Goal: Register for event/course

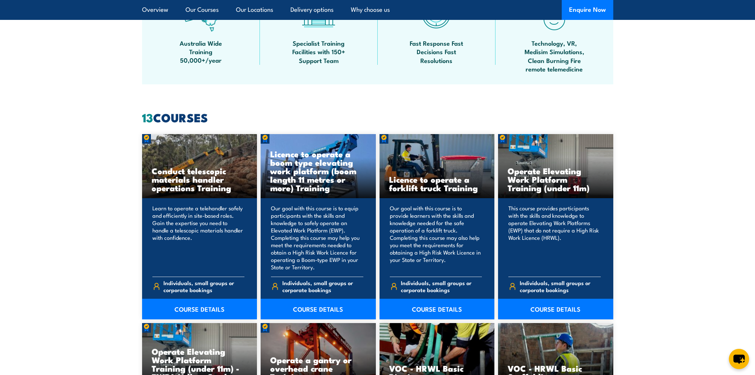
scroll to position [496, 0]
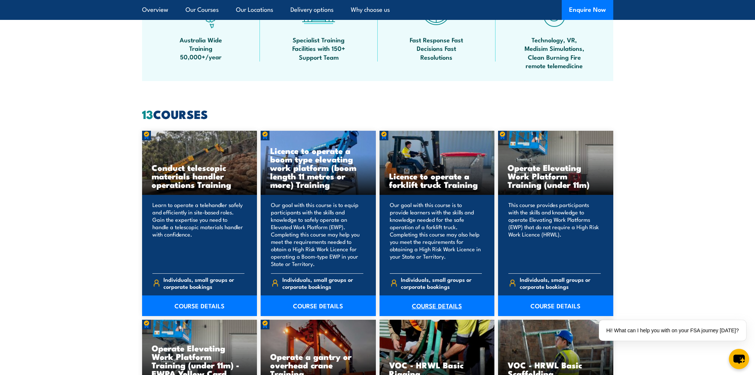
click at [435, 306] on link "COURSE DETAILS" at bounding box center [437, 305] width 115 height 21
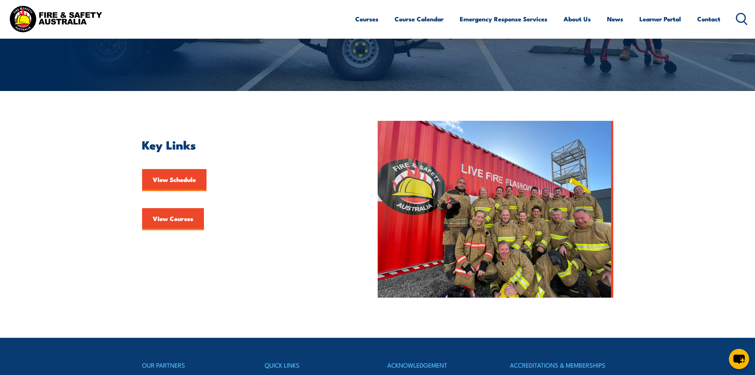
scroll to position [128, 0]
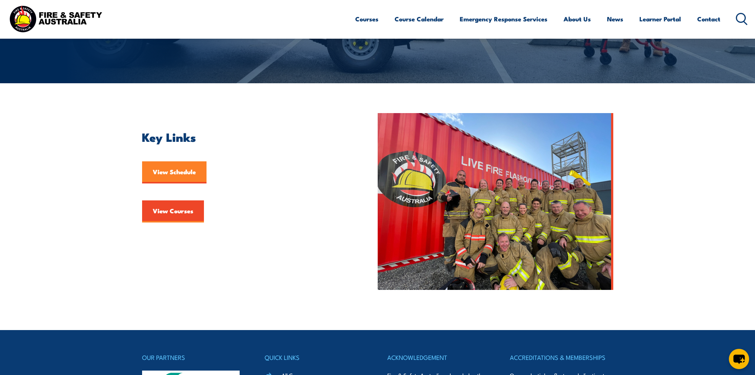
click at [192, 171] on link "View Schedule" at bounding box center [174, 172] width 64 height 22
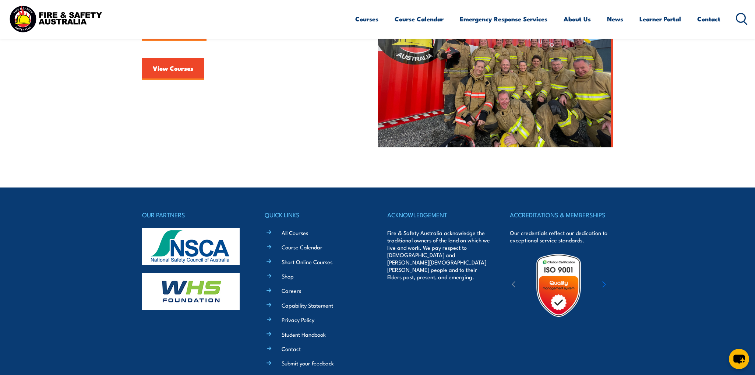
scroll to position [288, 0]
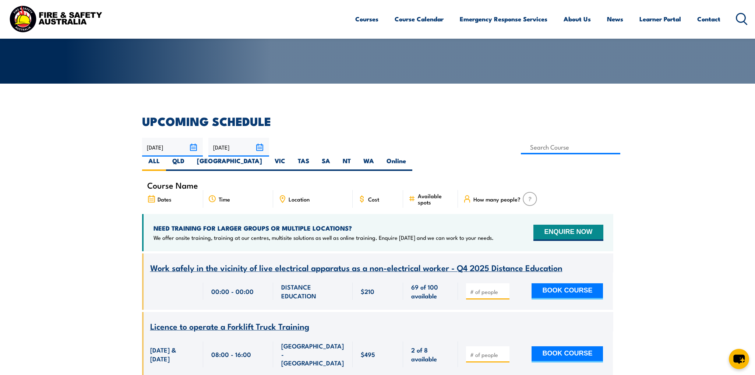
scroll to position [131, 0]
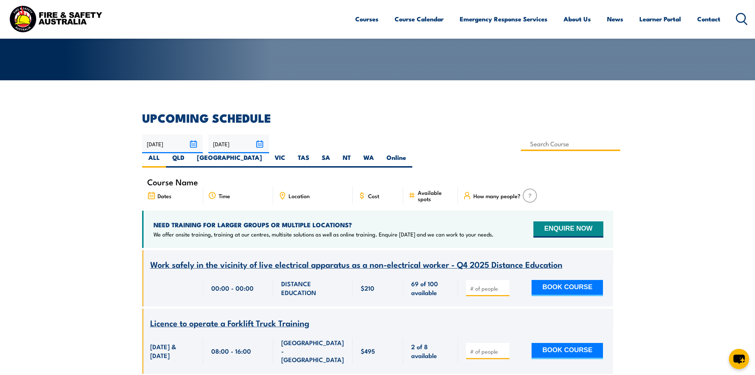
click at [521, 145] on input at bounding box center [571, 144] width 100 height 14
